Goal: Task Accomplishment & Management: Understand process/instructions

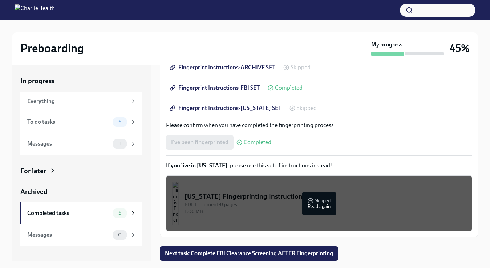
scroll to position [13, 0]
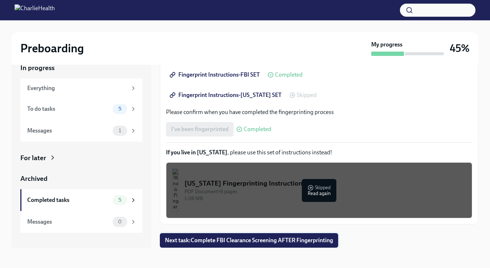
click at [263, 240] on span "Next task : Complete FBI Clearance Screening AFTER Fingerprinting" at bounding box center [249, 240] width 168 height 7
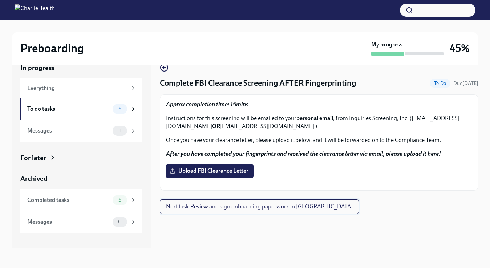
click at [262, 210] on span "Next task : Review and sign onboarding paperwork in [GEOGRAPHIC_DATA]" at bounding box center [259, 206] width 187 height 7
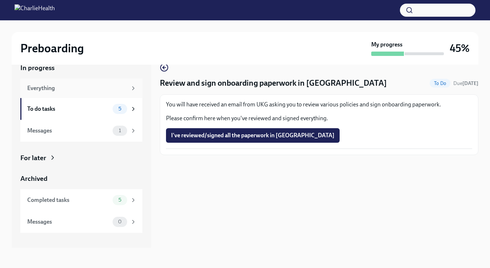
click at [126, 88] on div "Everything" at bounding box center [77, 88] width 100 height 8
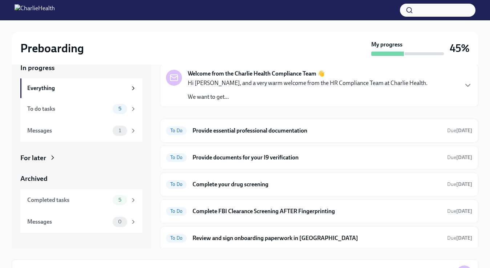
scroll to position [17, 0]
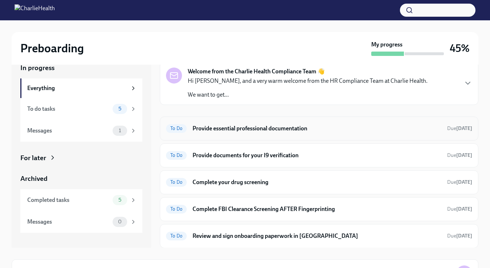
click at [227, 130] on h6 "Provide essential professional documentation" at bounding box center [317, 129] width 249 height 8
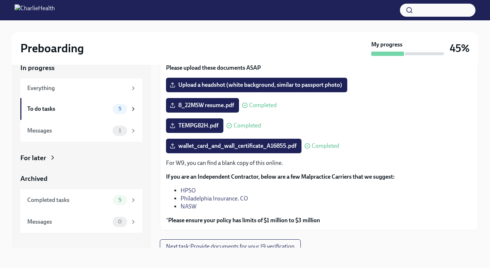
scroll to position [65, 0]
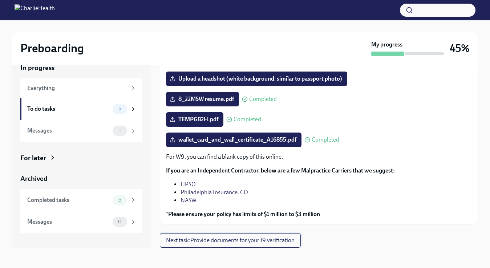
click at [285, 242] on span "Next task : Provide documents for your I9 verification" at bounding box center [230, 240] width 129 height 7
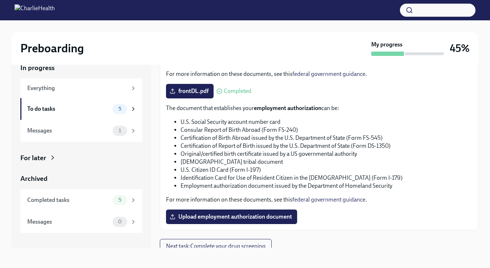
scroll to position [354, 0]
